Goal: Use online tool/utility

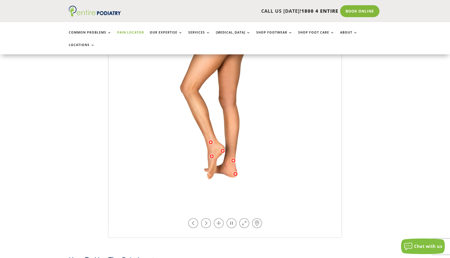
scroll to position [171, 0]
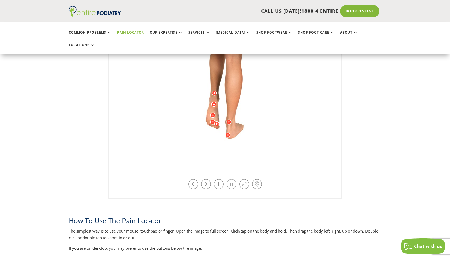
click at [233, 179] on link at bounding box center [231, 184] width 10 height 10
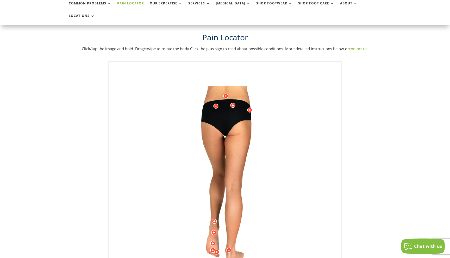
scroll to position [0, 0]
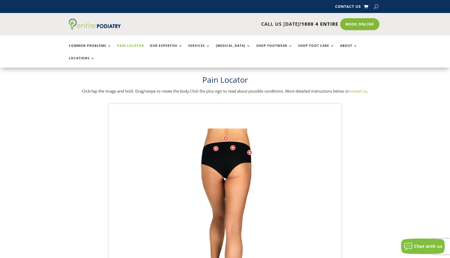
drag, startPoint x: 247, startPoint y: 140, endPoint x: 247, endPoint y: 166, distance: 25.8
click at [247, 166] on div "Licensed to [PERSON_NAME] Arts & Media Powered by WebRotate 360 ©" at bounding box center [225, 232] width 232 height 257
click at [212, 129] on img at bounding box center [225, 233] width 144 height 208
click at [227, 136] on div at bounding box center [225, 138] width 5 height 5
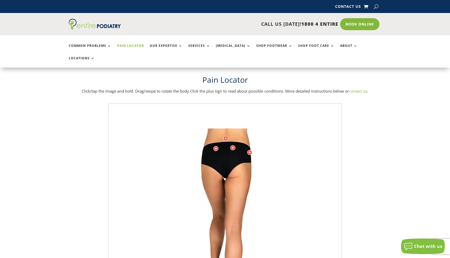
click at [233, 145] on div at bounding box center [232, 147] width 5 height 5
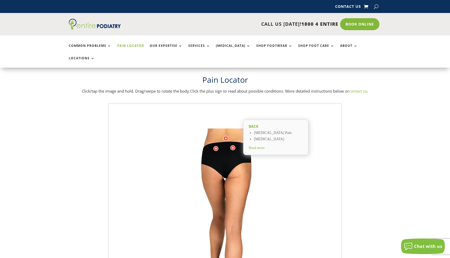
click at [233, 145] on div at bounding box center [232, 147] width 5 height 5
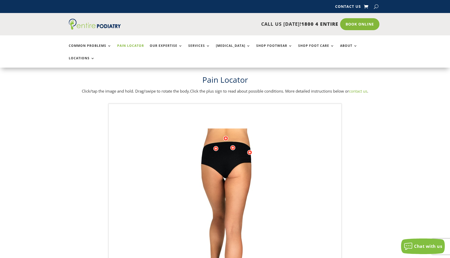
drag, startPoint x: 264, startPoint y: 119, endPoint x: 264, endPoint y: 135, distance: 15.9
click at [264, 135] on img at bounding box center [225, 233] width 144 height 208
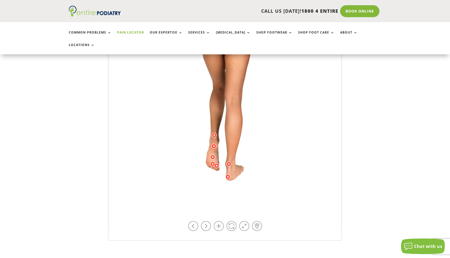
scroll to position [128, 0]
click at [245, 222] on link at bounding box center [244, 227] width 10 height 10
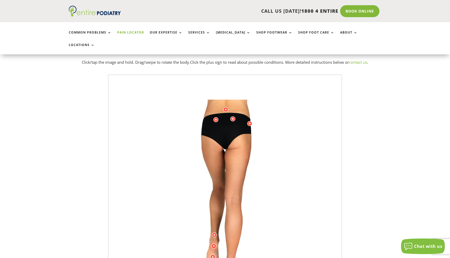
scroll to position [0, 0]
